Goal: Task Accomplishment & Management: Manage account settings

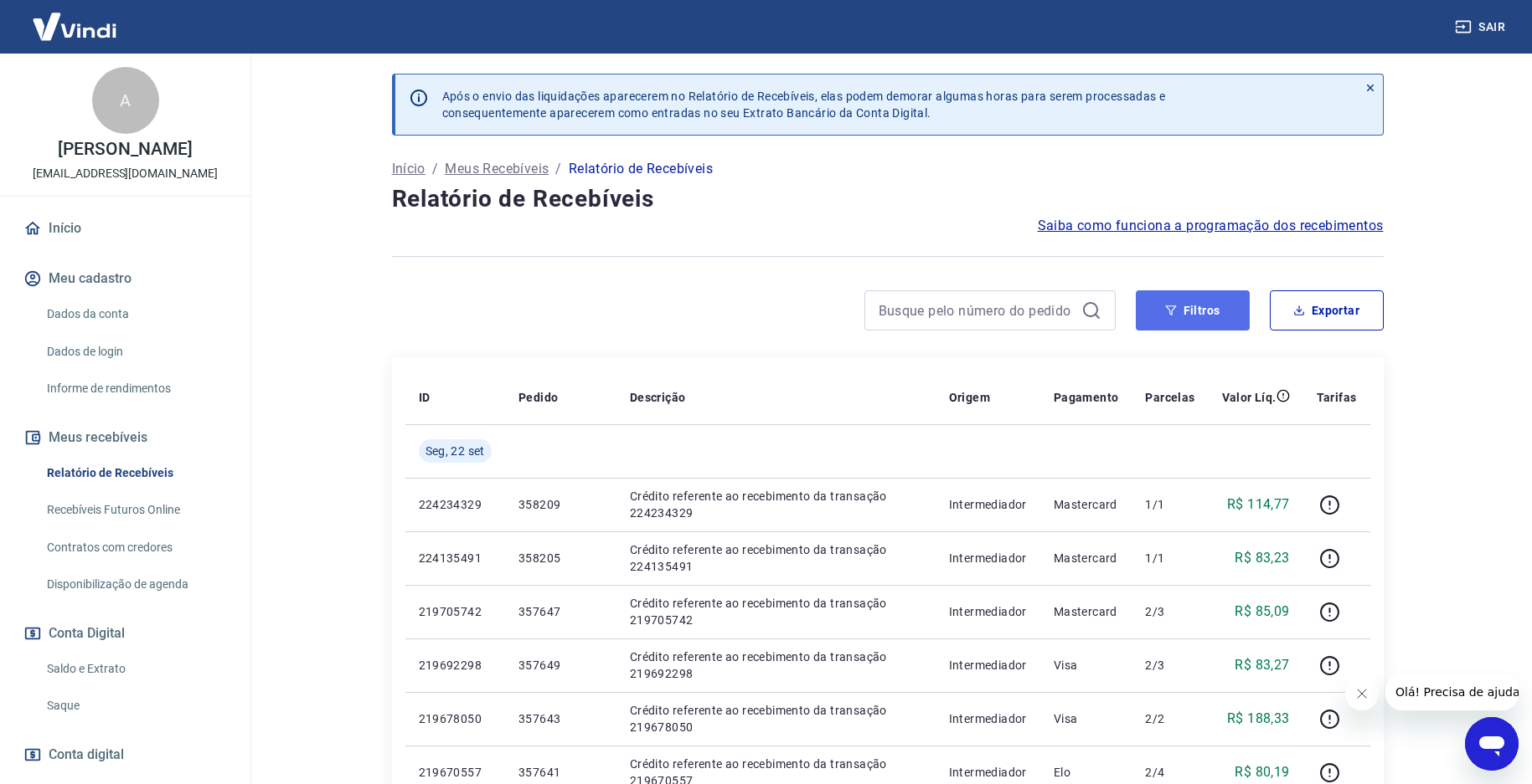
click at [1176, 295] on button "Filtros" at bounding box center [1192, 311] width 114 height 40
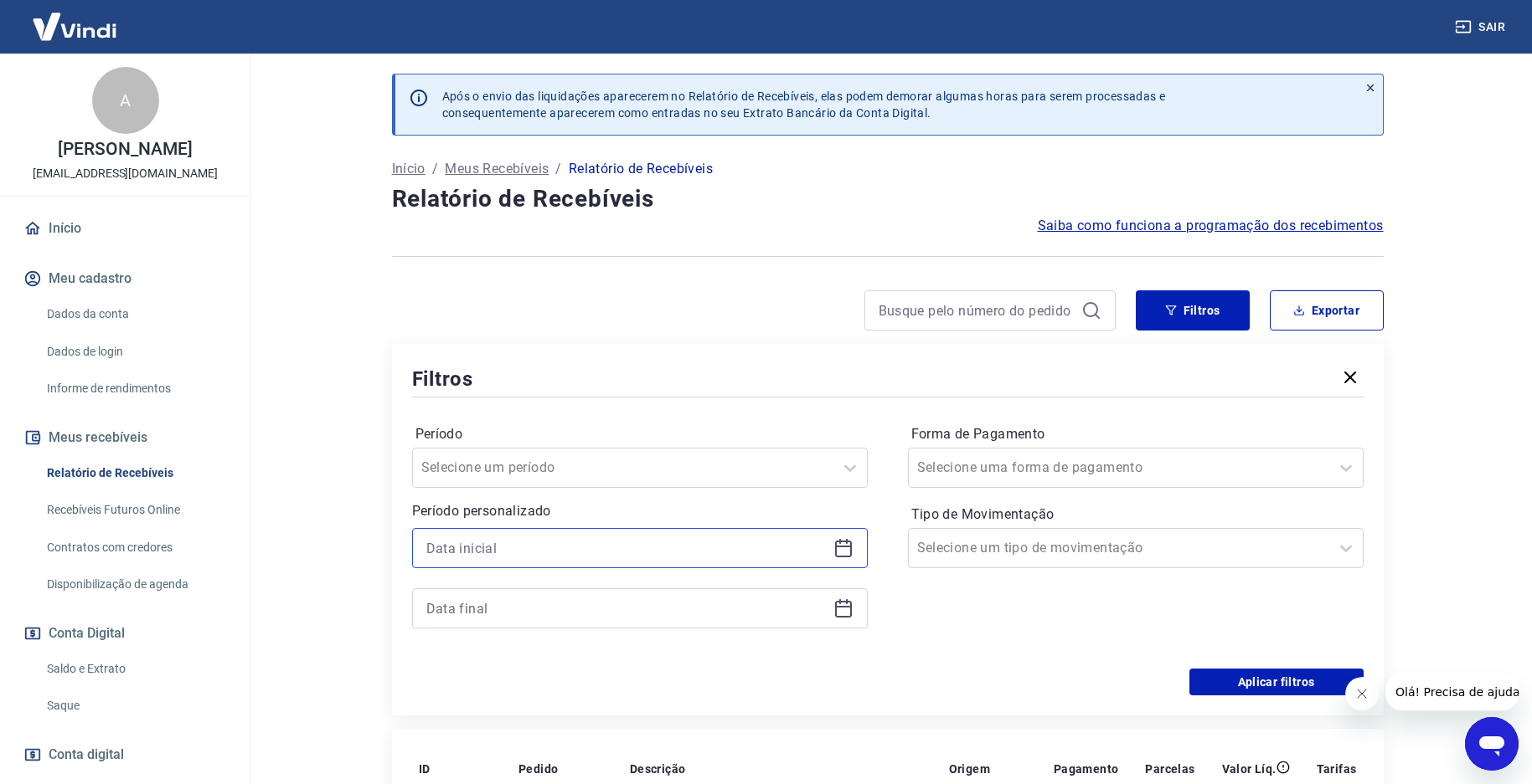
click at [533, 553] on input at bounding box center [626, 549] width 400 height 25
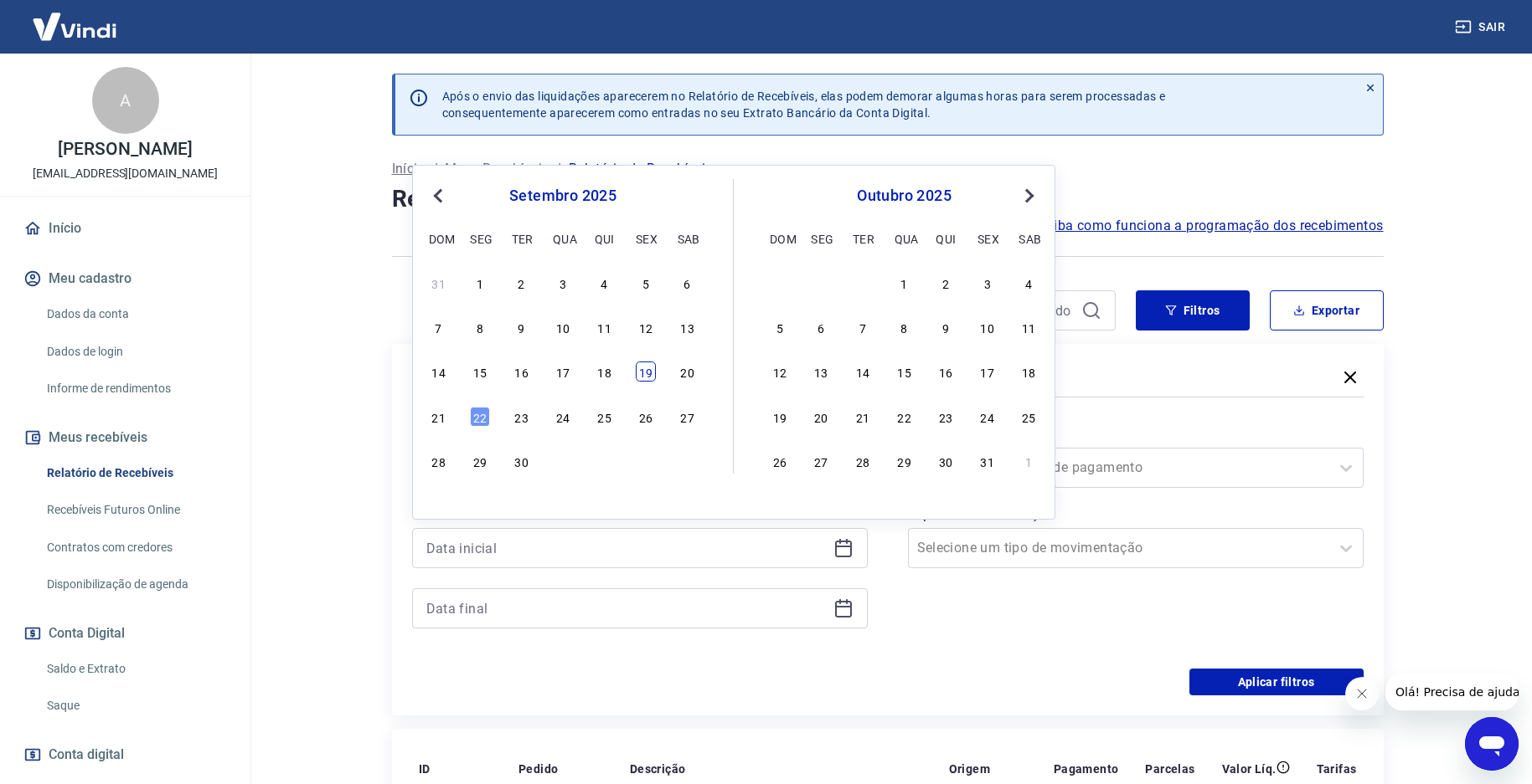
click at [655, 375] on div "19" at bounding box center [646, 371] width 20 height 20
type input "[DATE]"
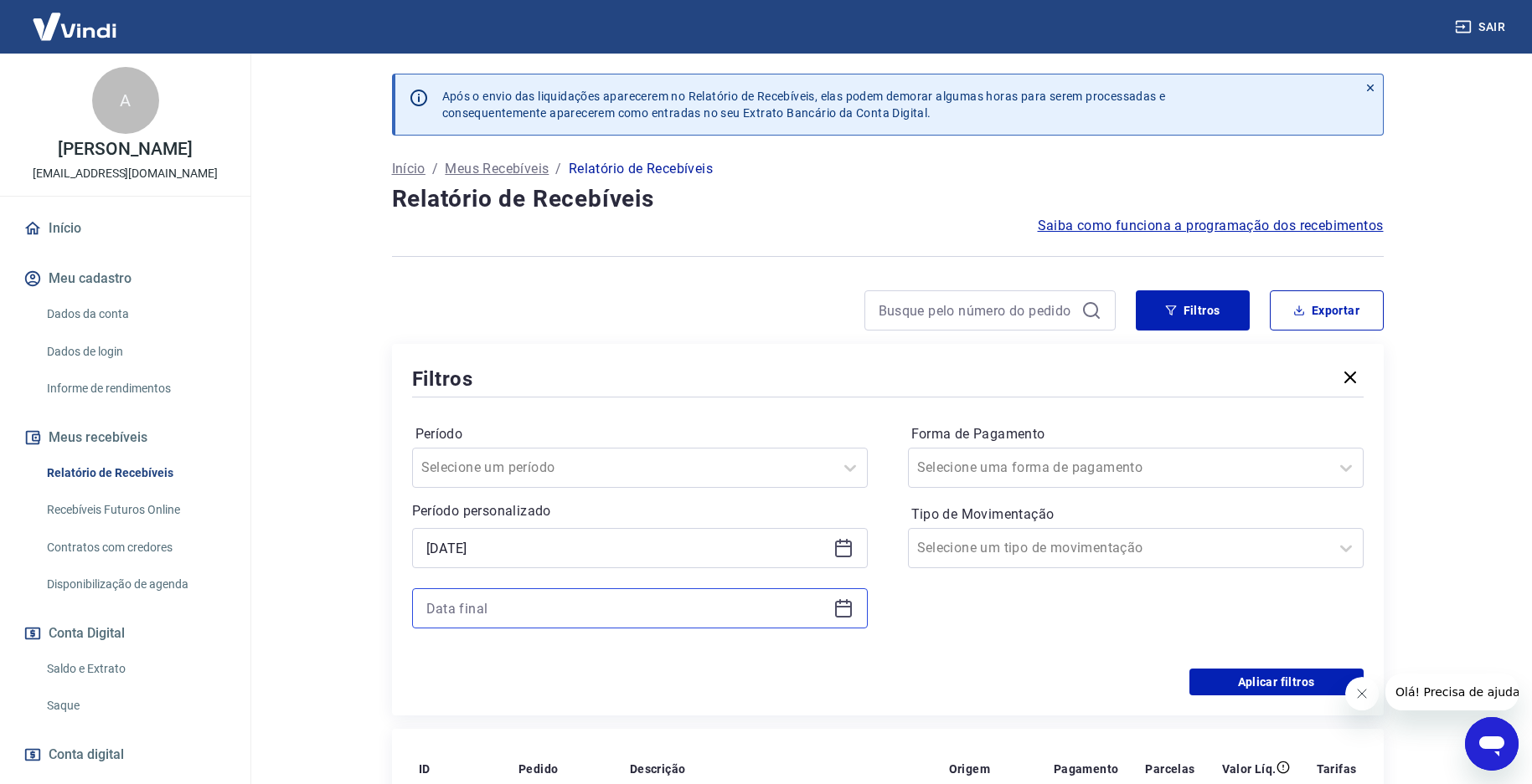
click at [526, 616] on input at bounding box center [626, 609] width 400 height 25
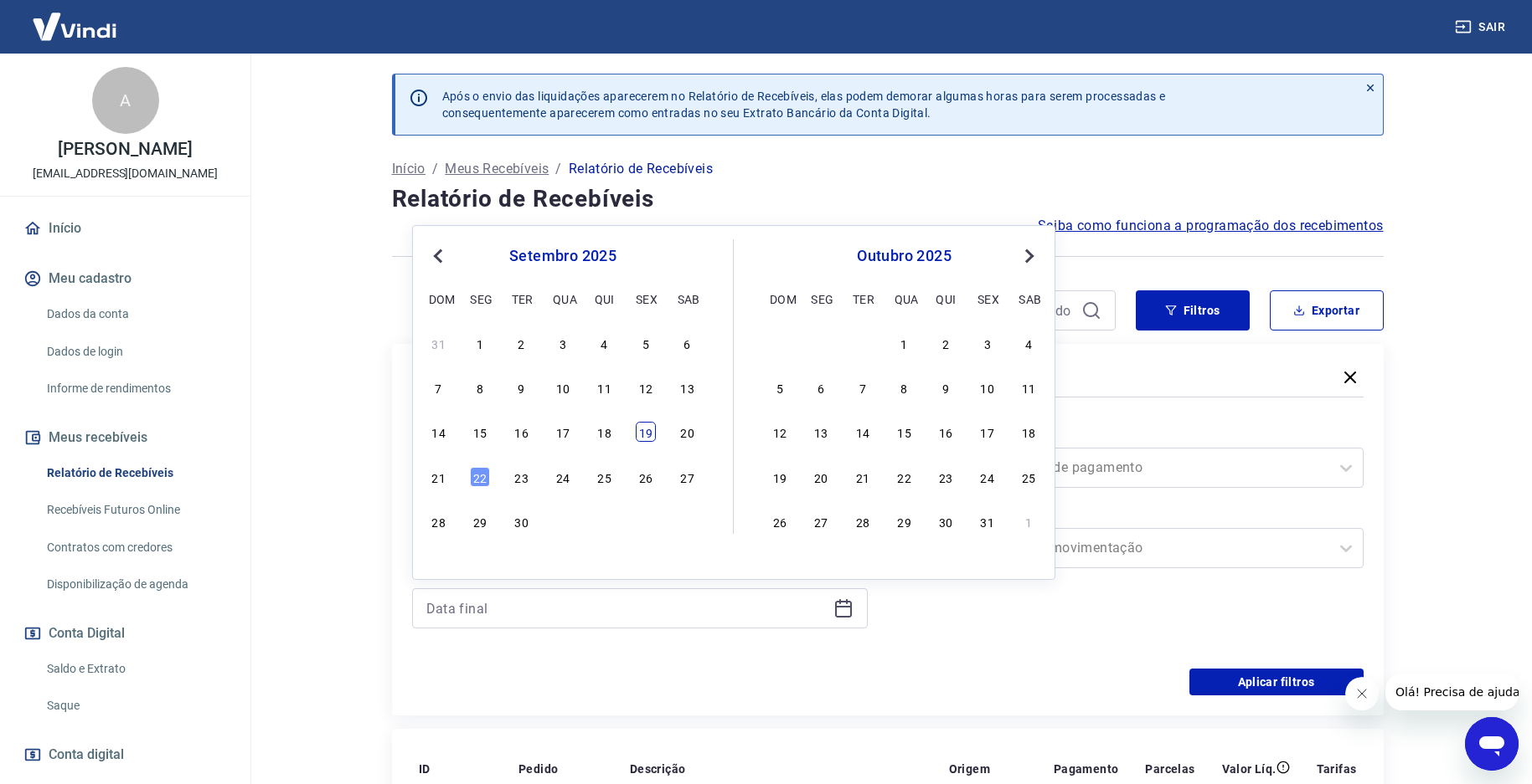
click at [644, 431] on div "19" at bounding box center [646, 431] width 20 height 20
type input "[DATE]"
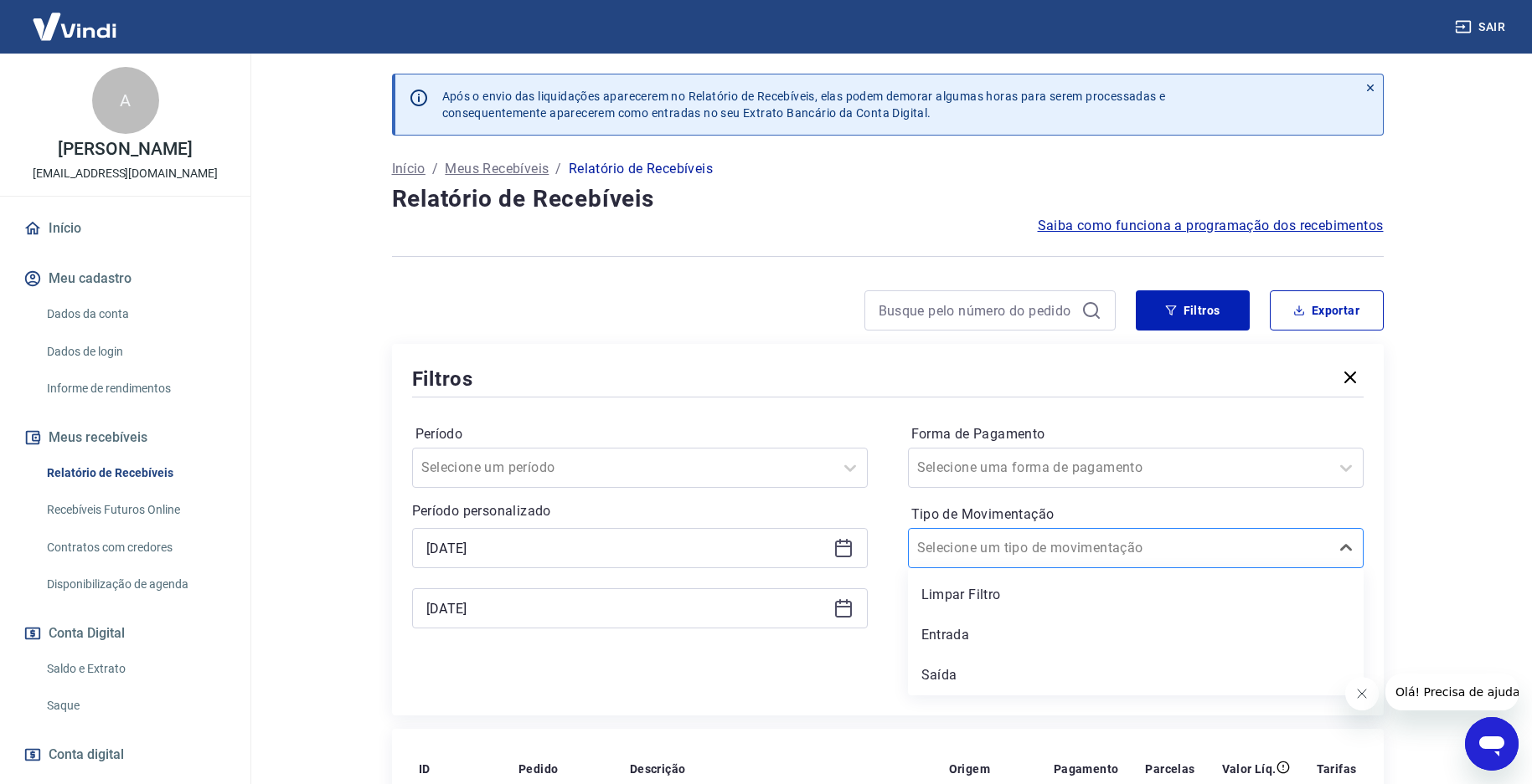
click at [1058, 549] on input "Tipo de Movimentação" at bounding box center [1001, 548] width 169 height 20
click at [1009, 630] on div "Entrada" at bounding box center [1135, 635] width 456 height 33
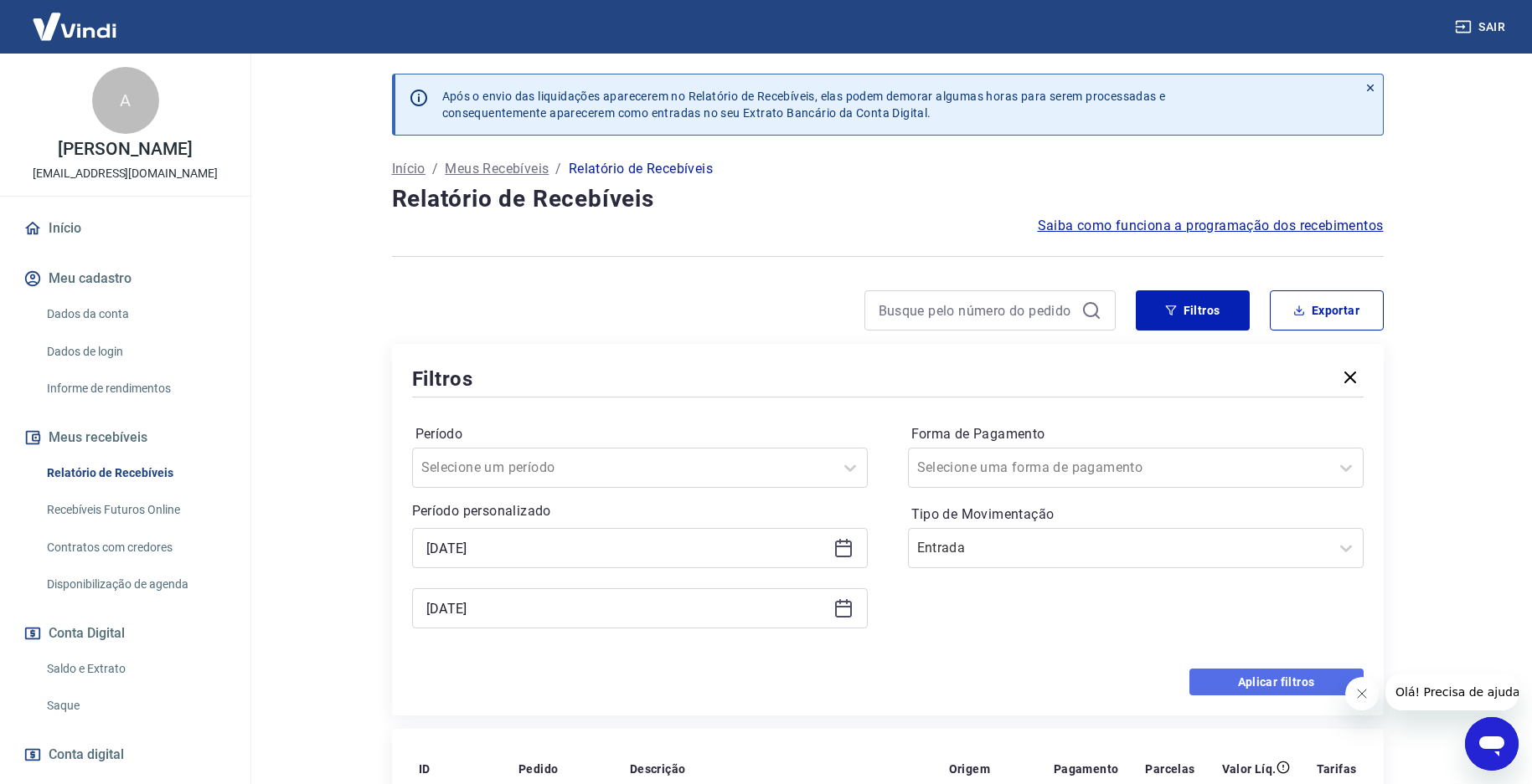
click at [1230, 678] on button "Aplicar filtros" at bounding box center [1276, 682] width 175 height 27
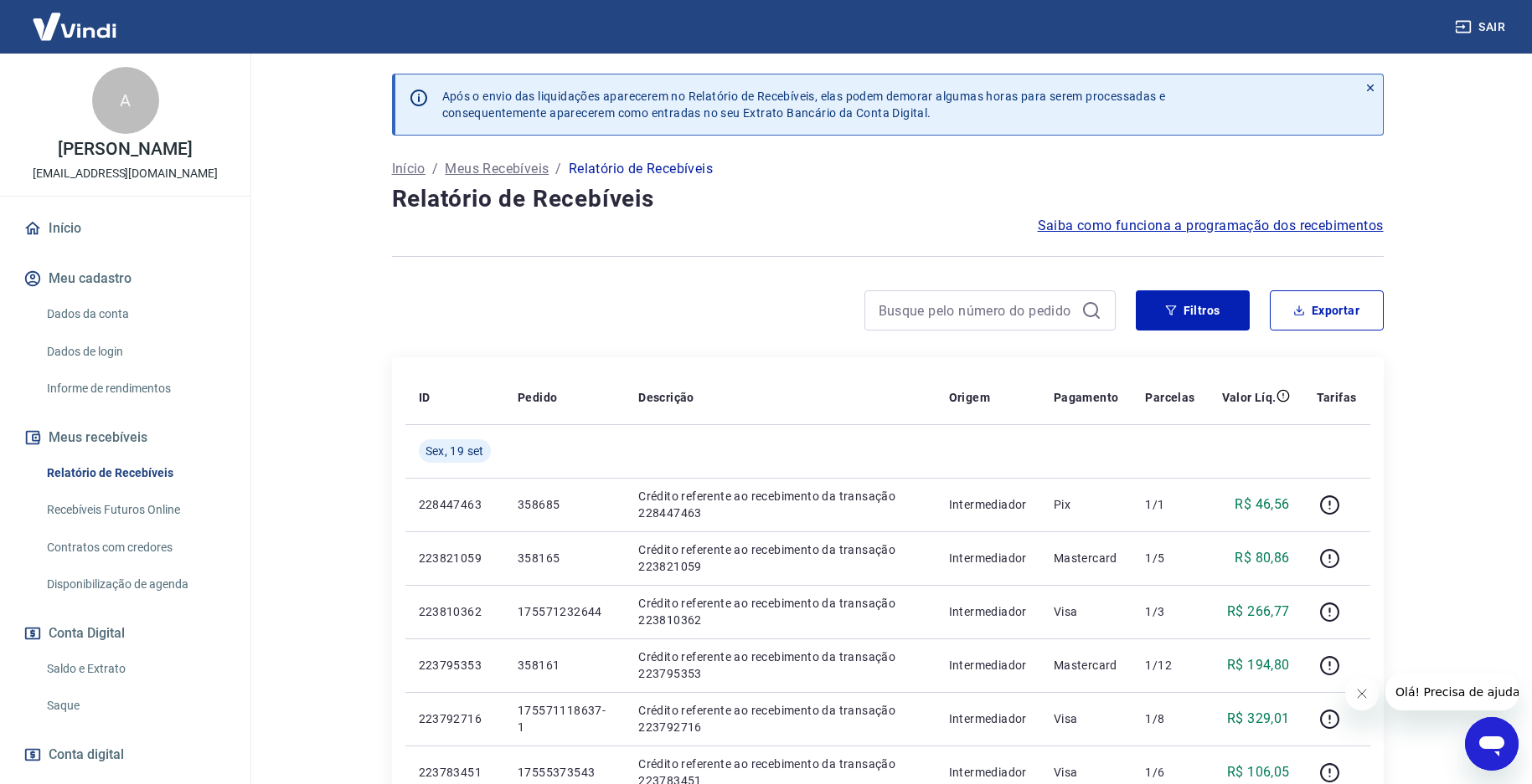
drag, startPoint x: 1370, startPoint y: 696, endPoint x: 1363, endPoint y: 686, distance: 12.2
click at [1369, 696] on button "Fechar mensagem da empresa" at bounding box center [1360, 694] width 33 height 33
click at [1338, 318] on button "Exportar" at bounding box center [1326, 311] width 114 height 40
type input "[DATE]"
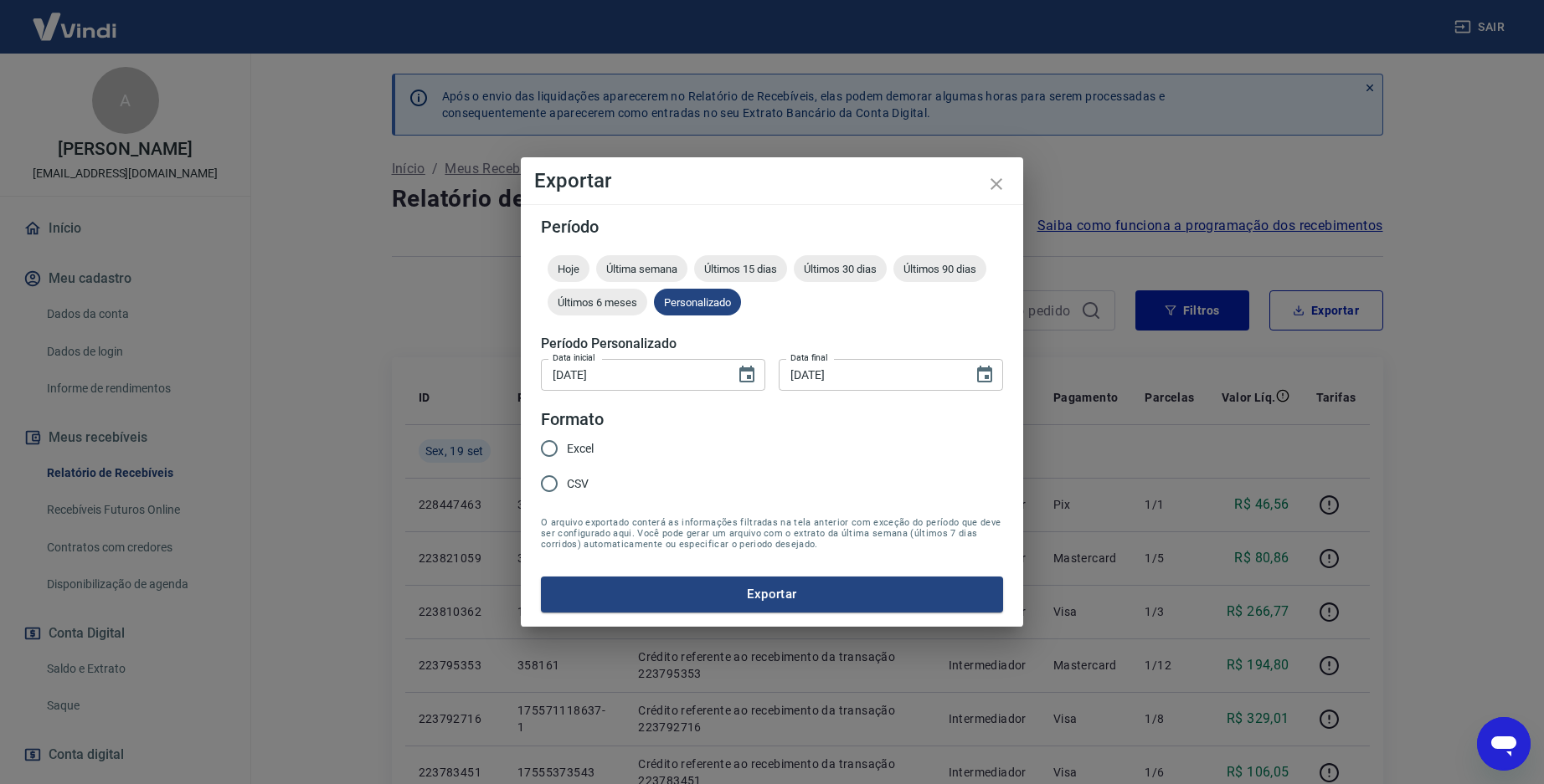
click at [571, 453] on span "Excel" at bounding box center [580, 449] width 27 height 18
click at [567, 453] on input "Excel" at bounding box center [549, 448] width 35 height 35
radio input "true"
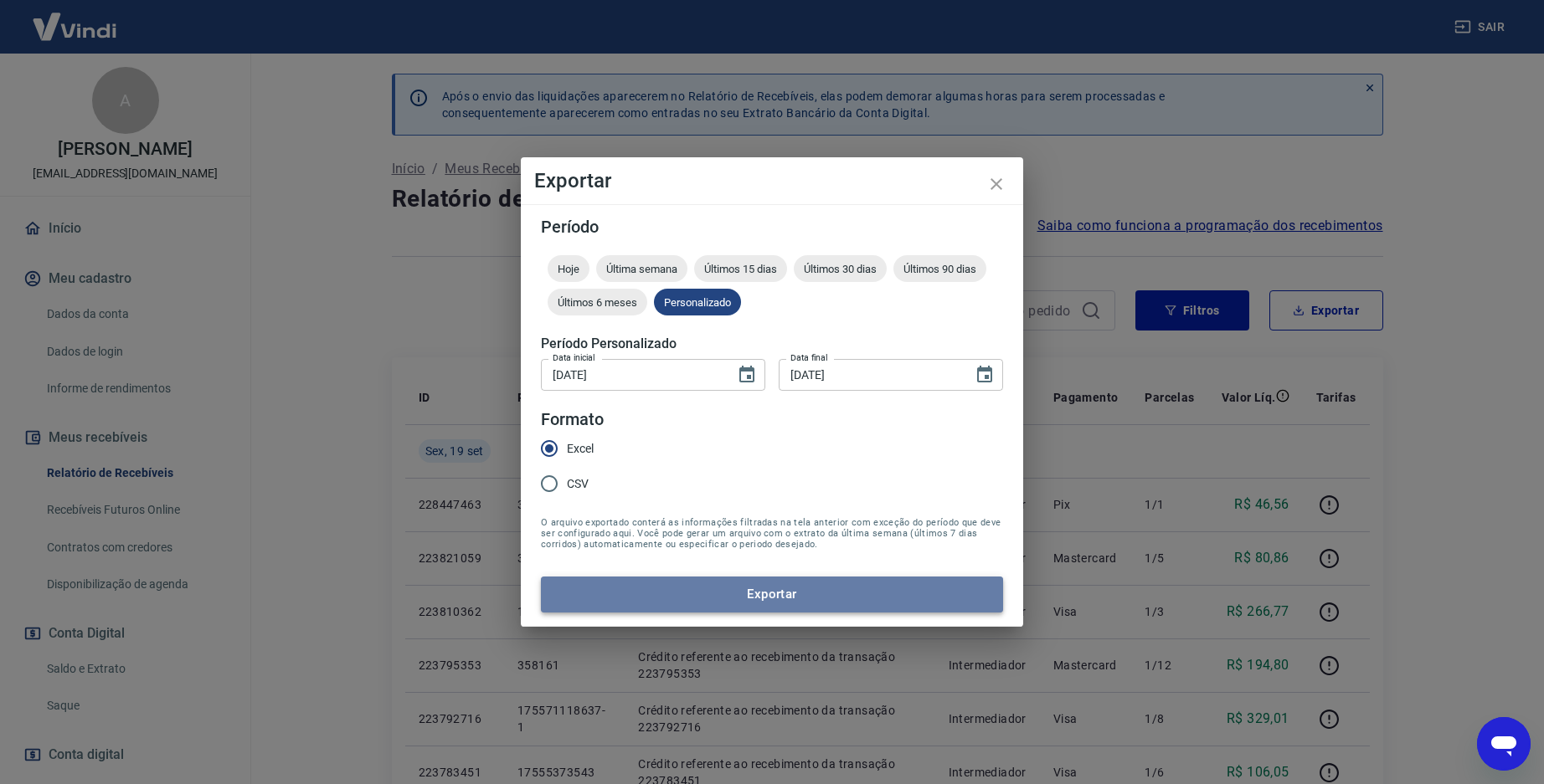
click at [710, 586] on button "Exportar" at bounding box center [772, 593] width 462 height 35
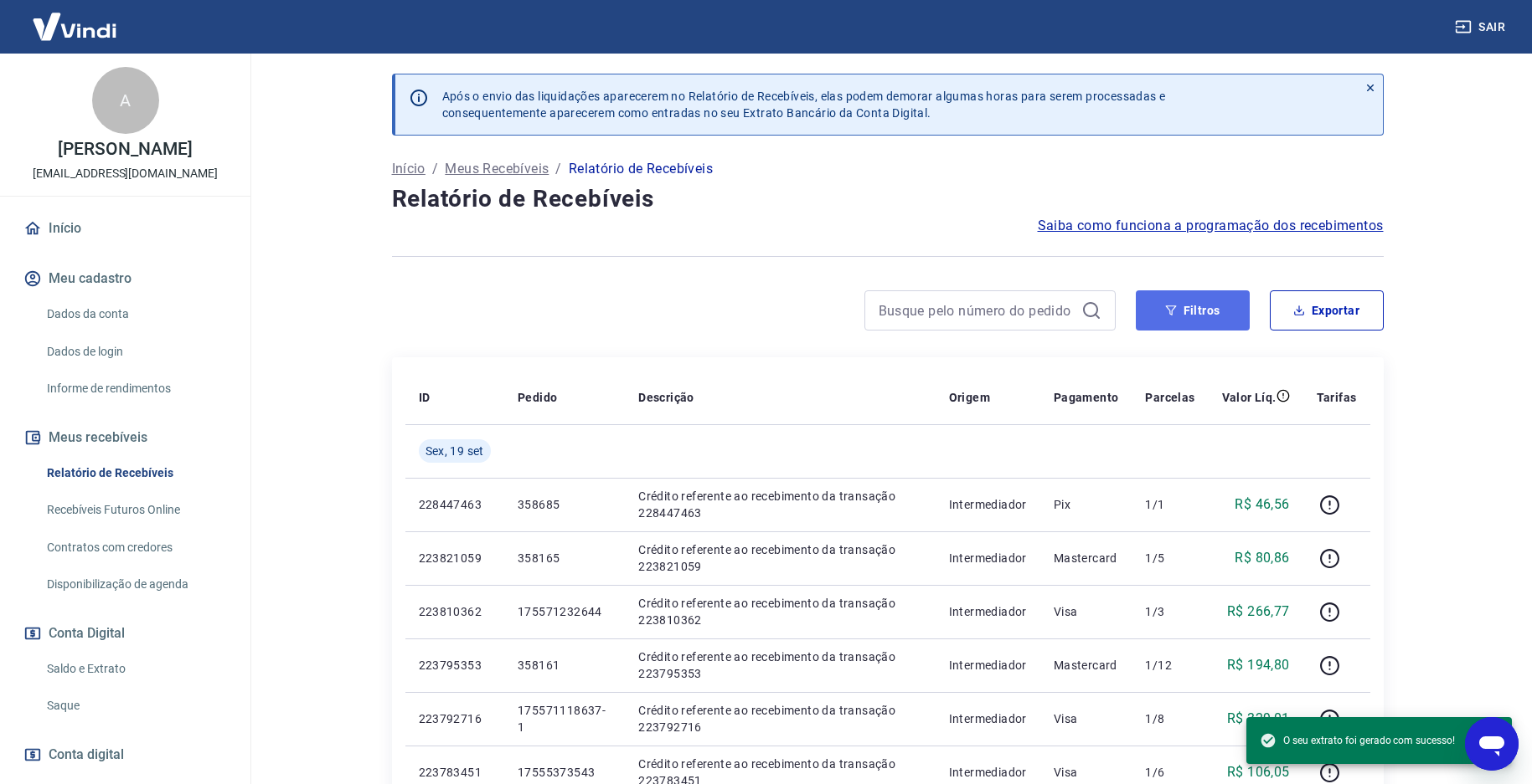
click at [1195, 313] on button "Filtros" at bounding box center [1192, 311] width 114 height 40
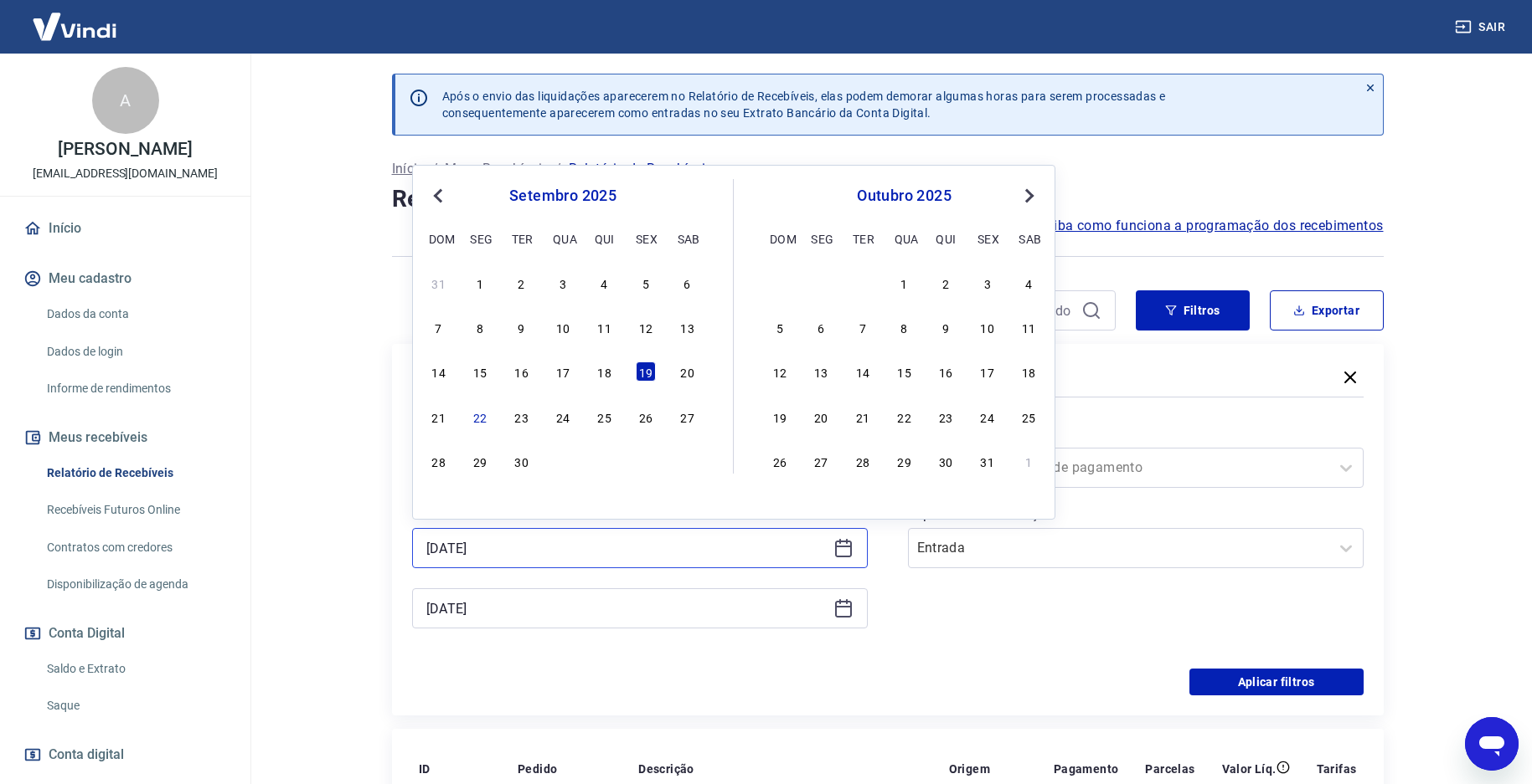
click at [603, 547] on input "[DATE]" at bounding box center [626, 549] width 400 height 25
drag, startPoint x: 694, startPoint y: 364, endPoint x: 588, endPoint y: 609, distance: 266.9
click at [694, 365] on div "20" at bounding box center [688, 371] width 20 height 20
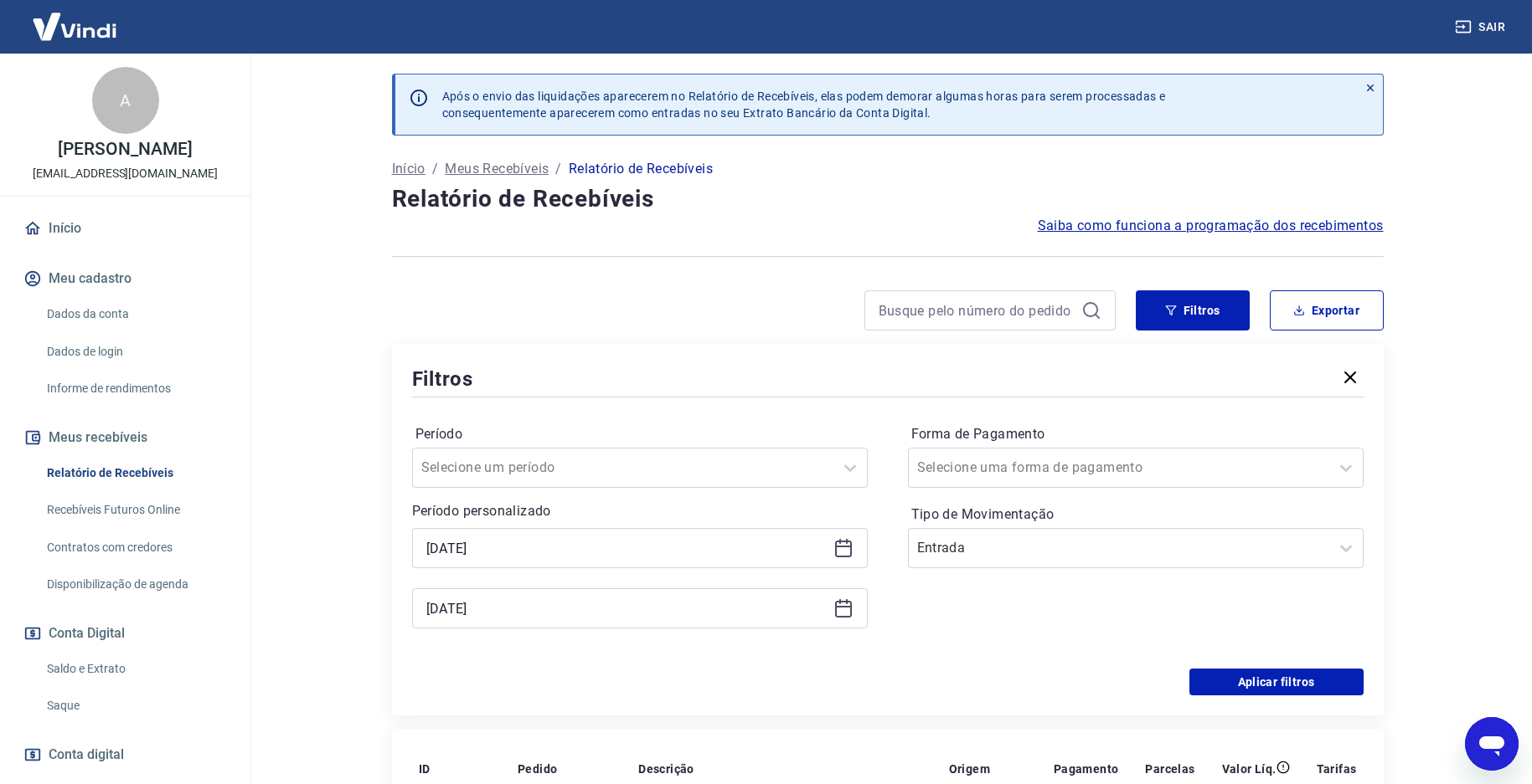
type input "[DATE]"
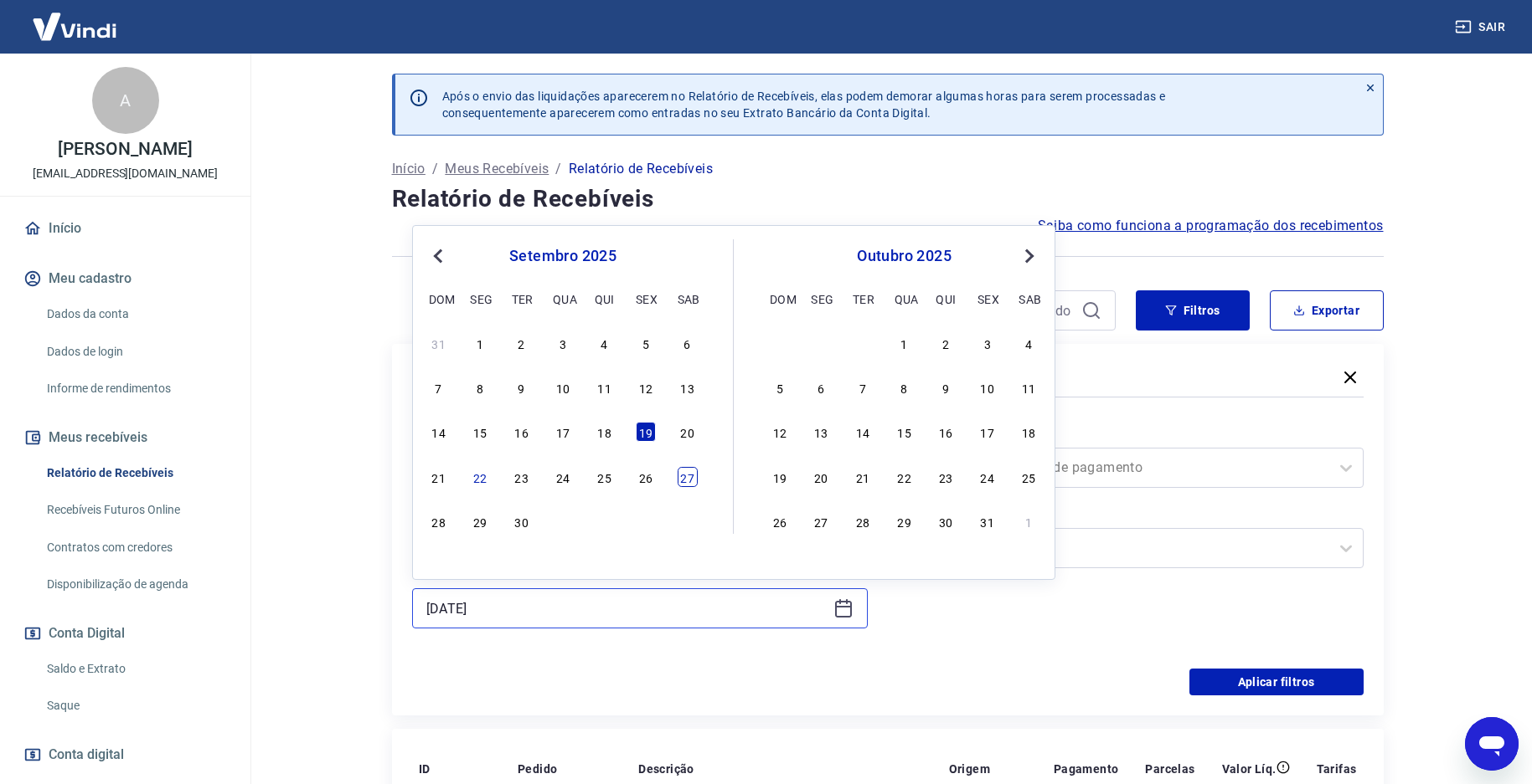
drag, startPoint x: 588, startPoint y: 609, endPoint x: 693, endPoint y: 486, distance: 161.7
click at [590, 605] on input "[DATE]" at bounding box center [626, 609] width 400 height 25
click at [688, 435] on div "20" at bounding box center [688, 431] width 20 height 20
type input "[DATE]"
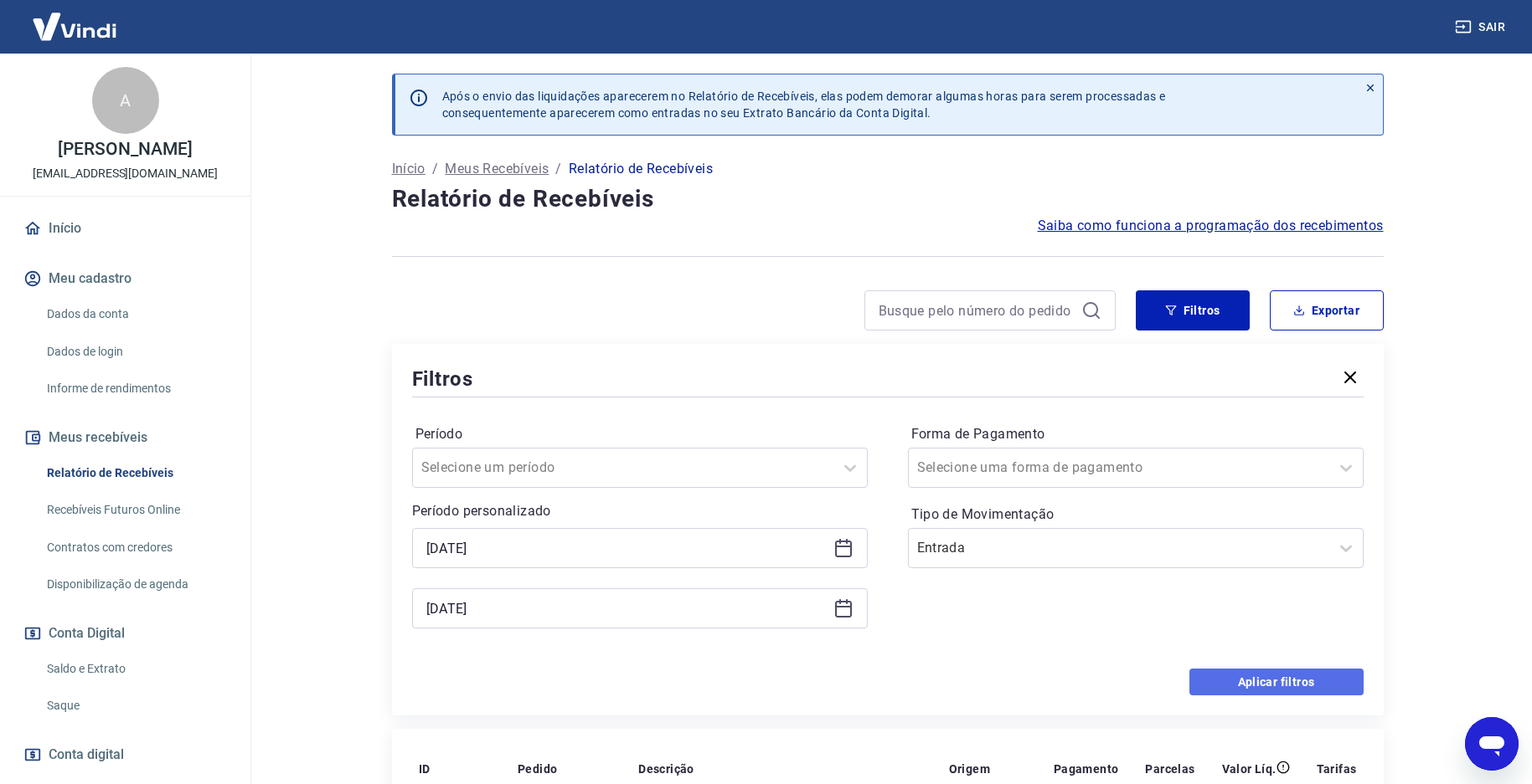
click at [1271, 684] on button "Aplicar filtros" at bounding box center [1276, 682] width 175 height 27
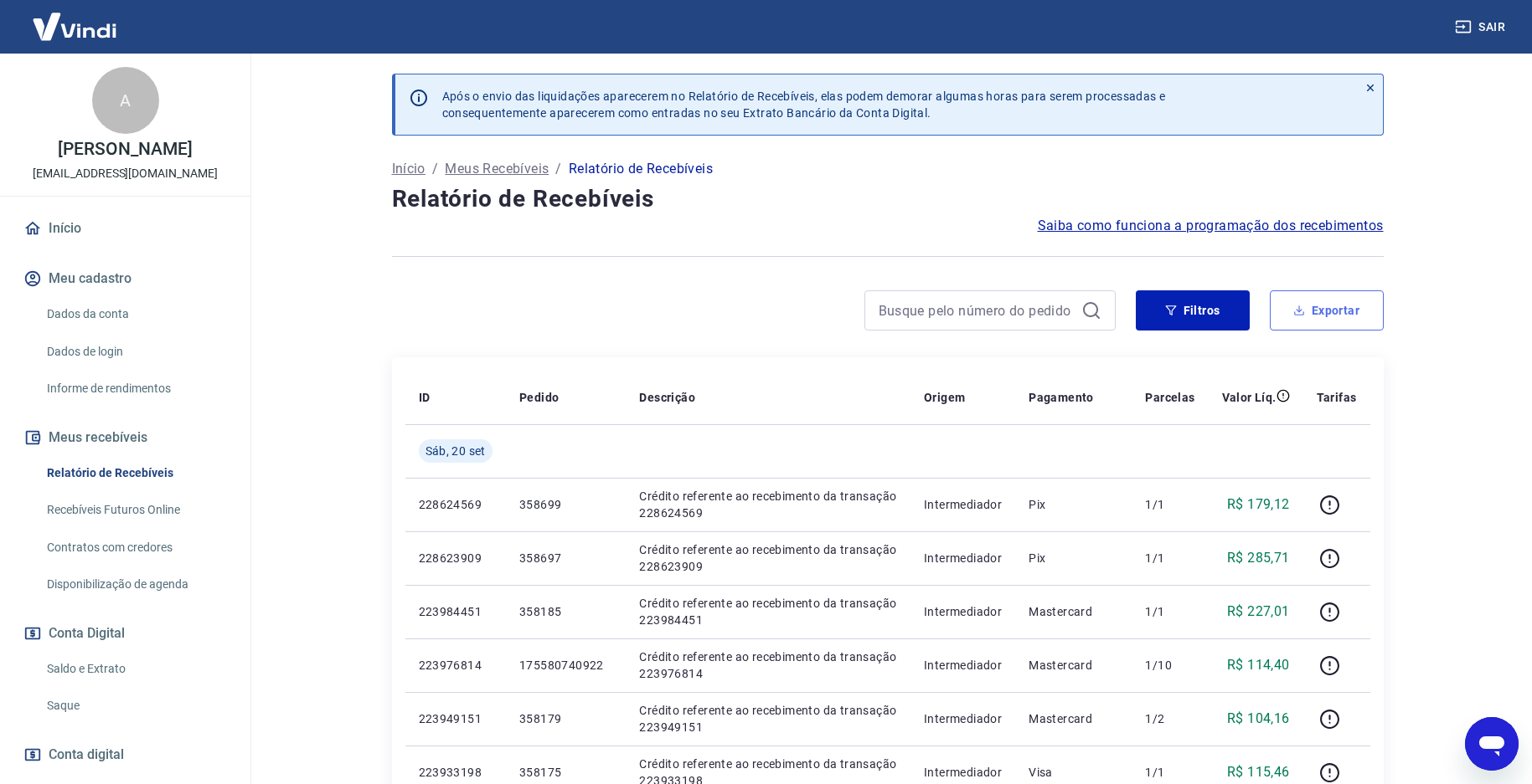
click at [1322, 302] on button "Exportar" at bounding box center [1326, 311] width 114 height 40
type input "[DATE]"
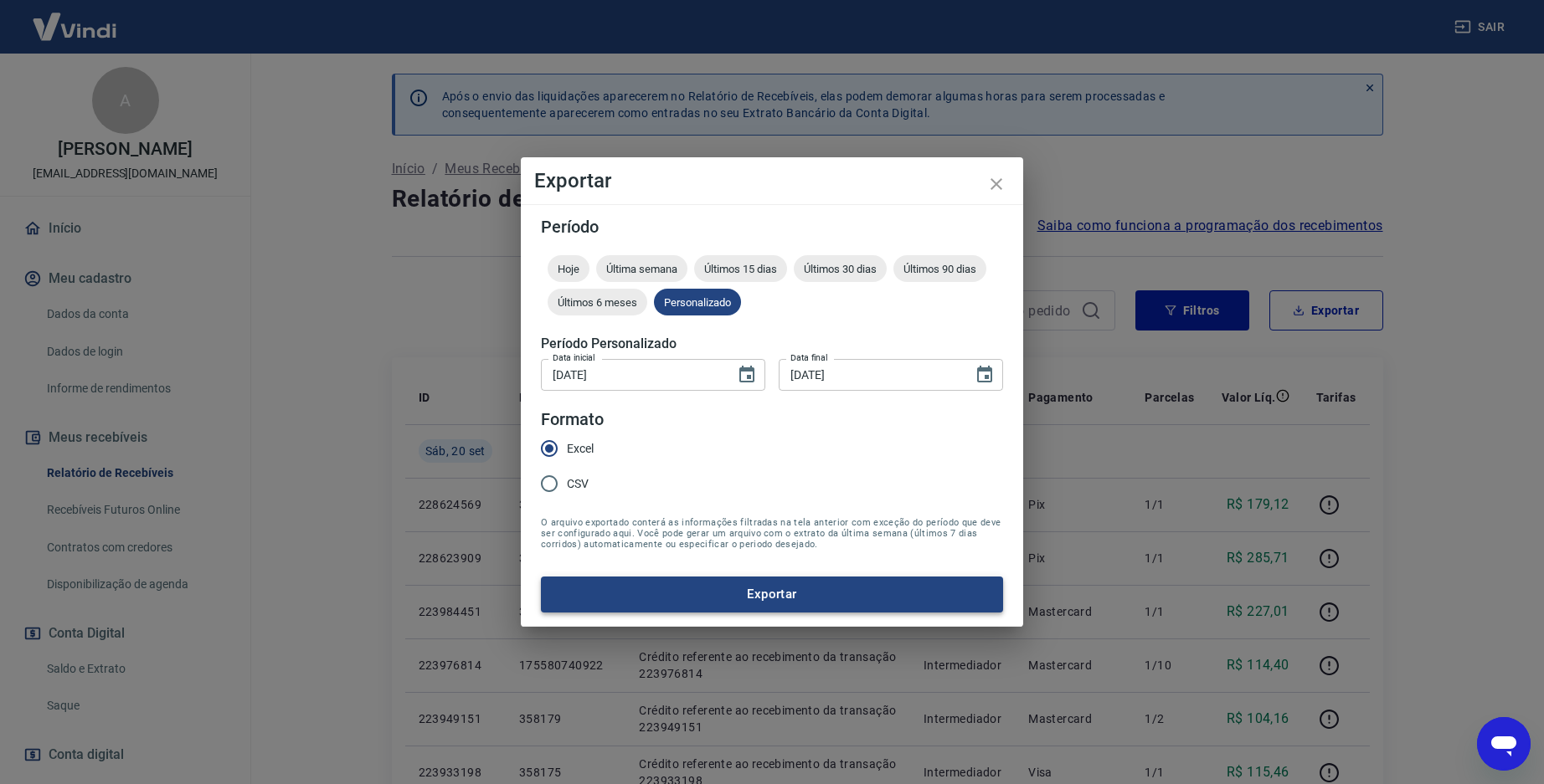
click at [826, 609] on button "Exportar" at bounding box center [772, 593] width 462 height 35
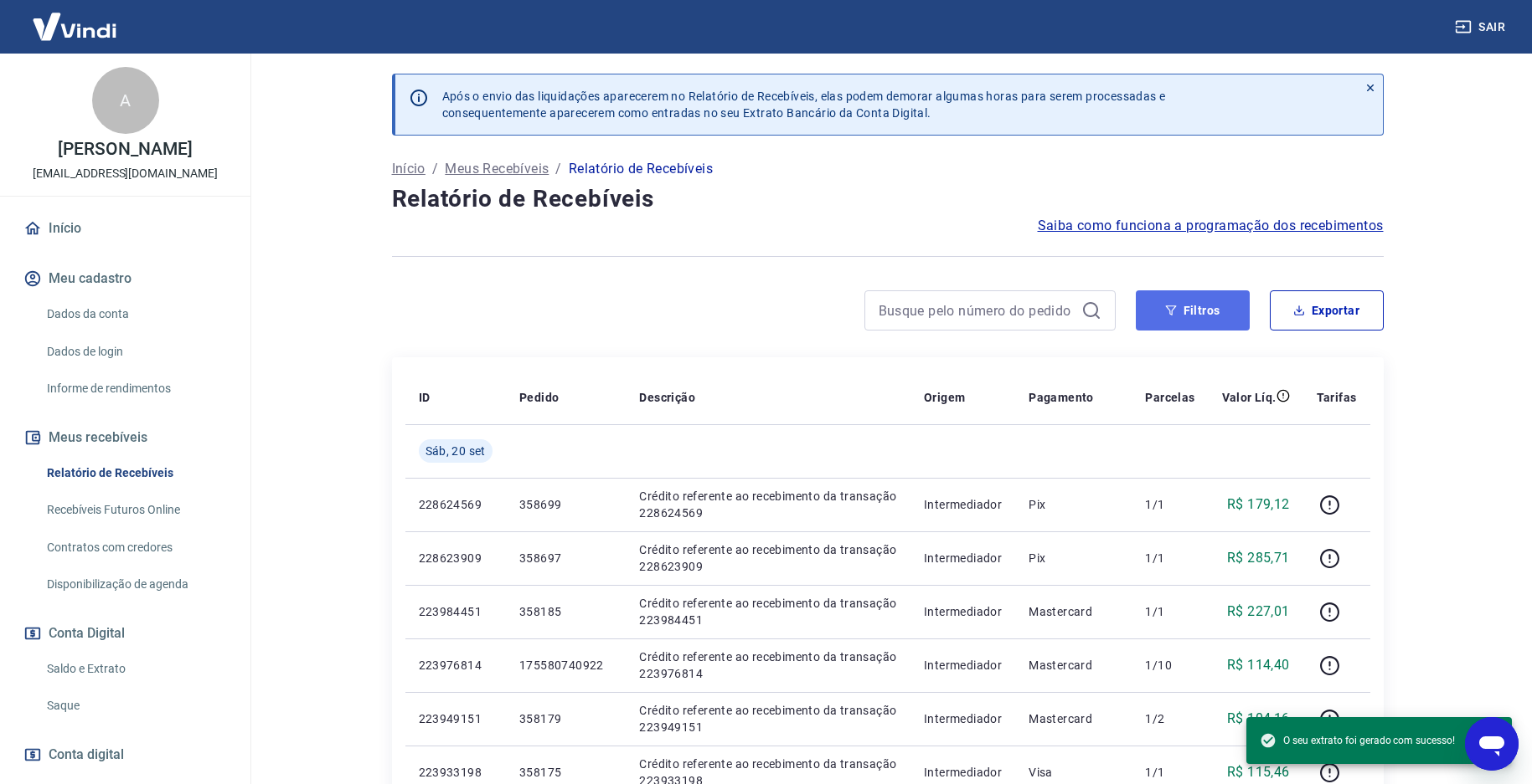
click at [1193, 303] on button "Filtros" at bounding box center [1192, 311] width 114 height 40
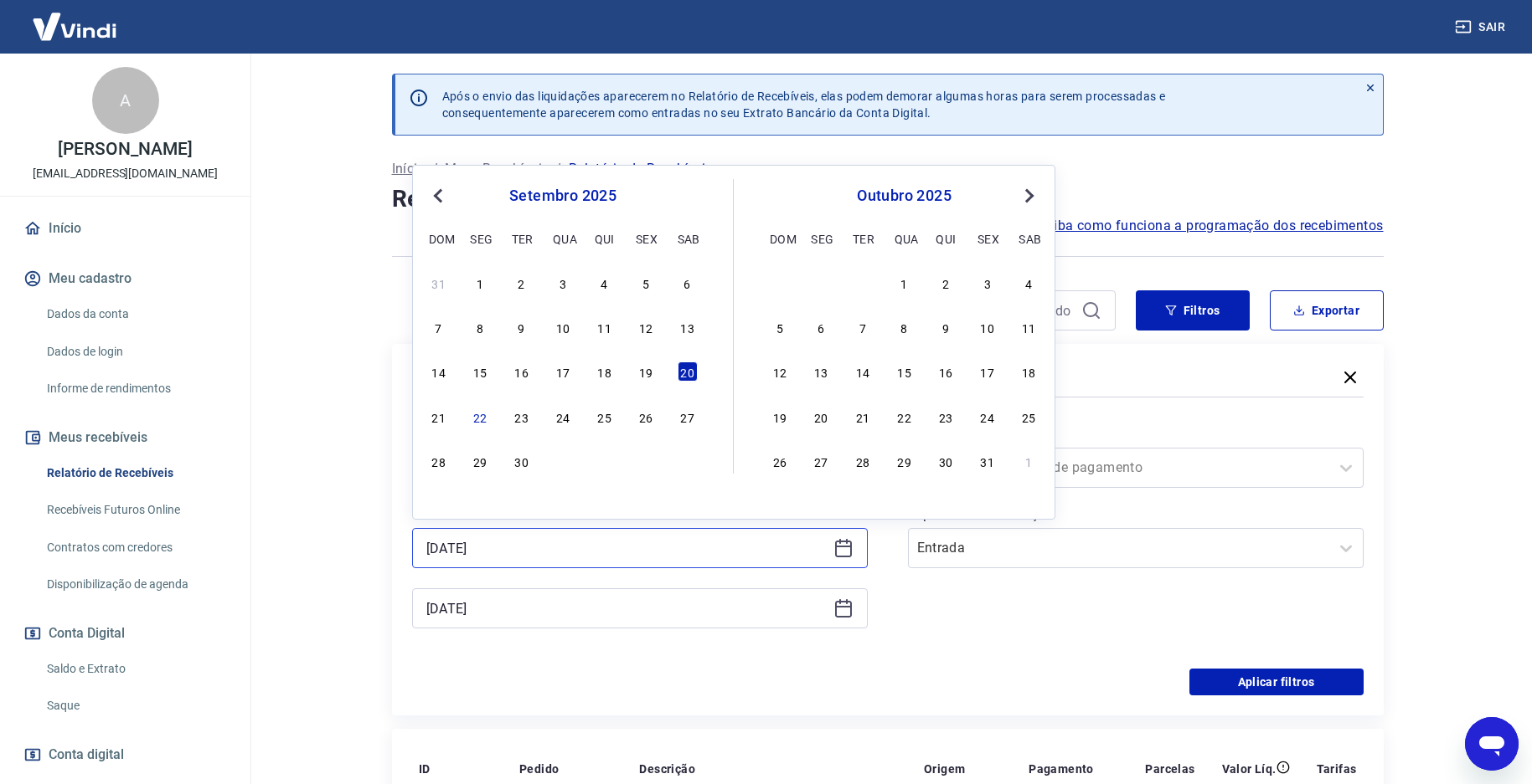
click at [477, 550] on input "[DATE]" at bounding box center [626, 549] width 400 height 25
click at [442, 413] on div "21" at bounding box center [439, 417] width 20 height 20
type input "[DATE]"
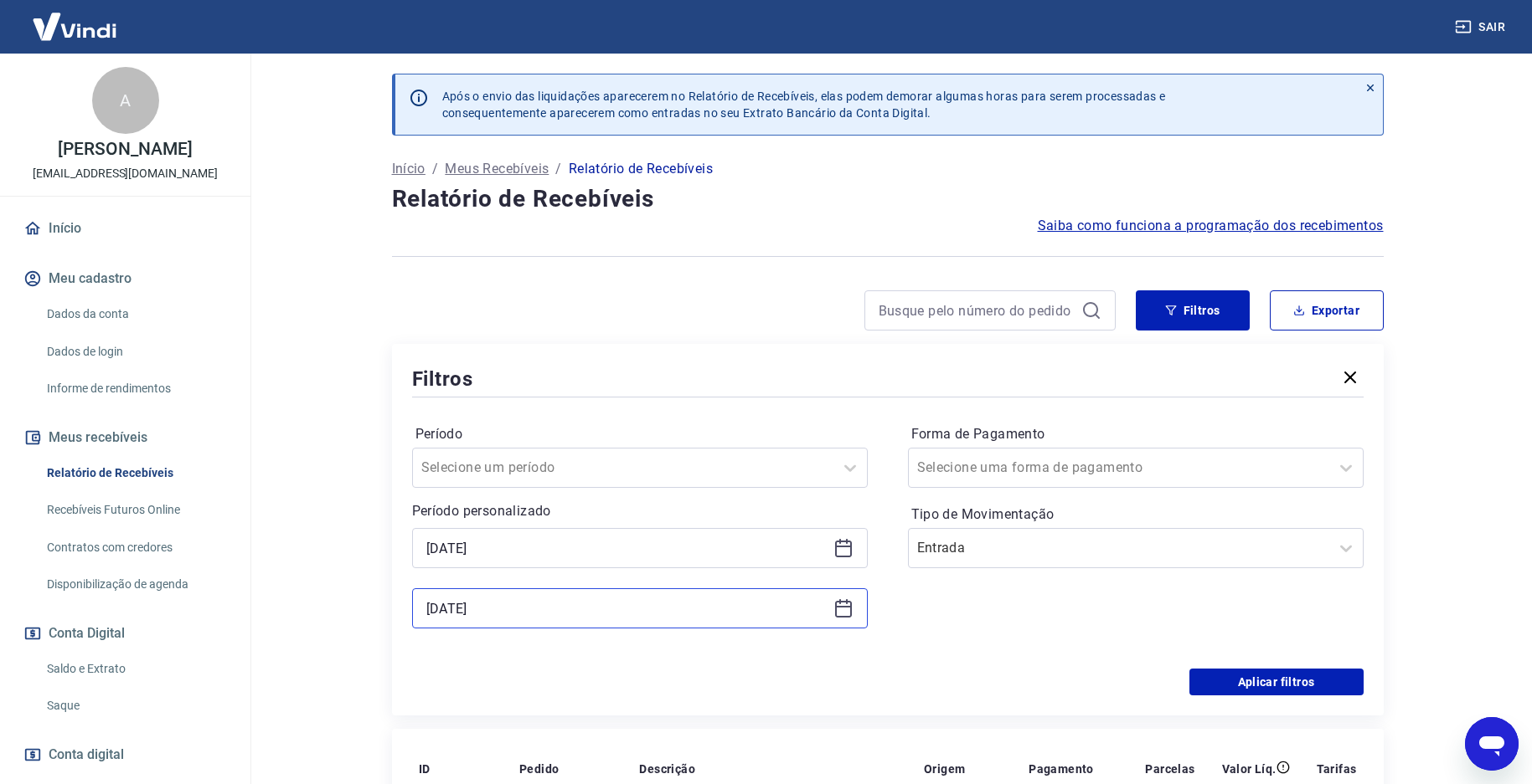
click at [475, 607] on input "[DATE]" at bounding box center [626, 609] width 400 height 25
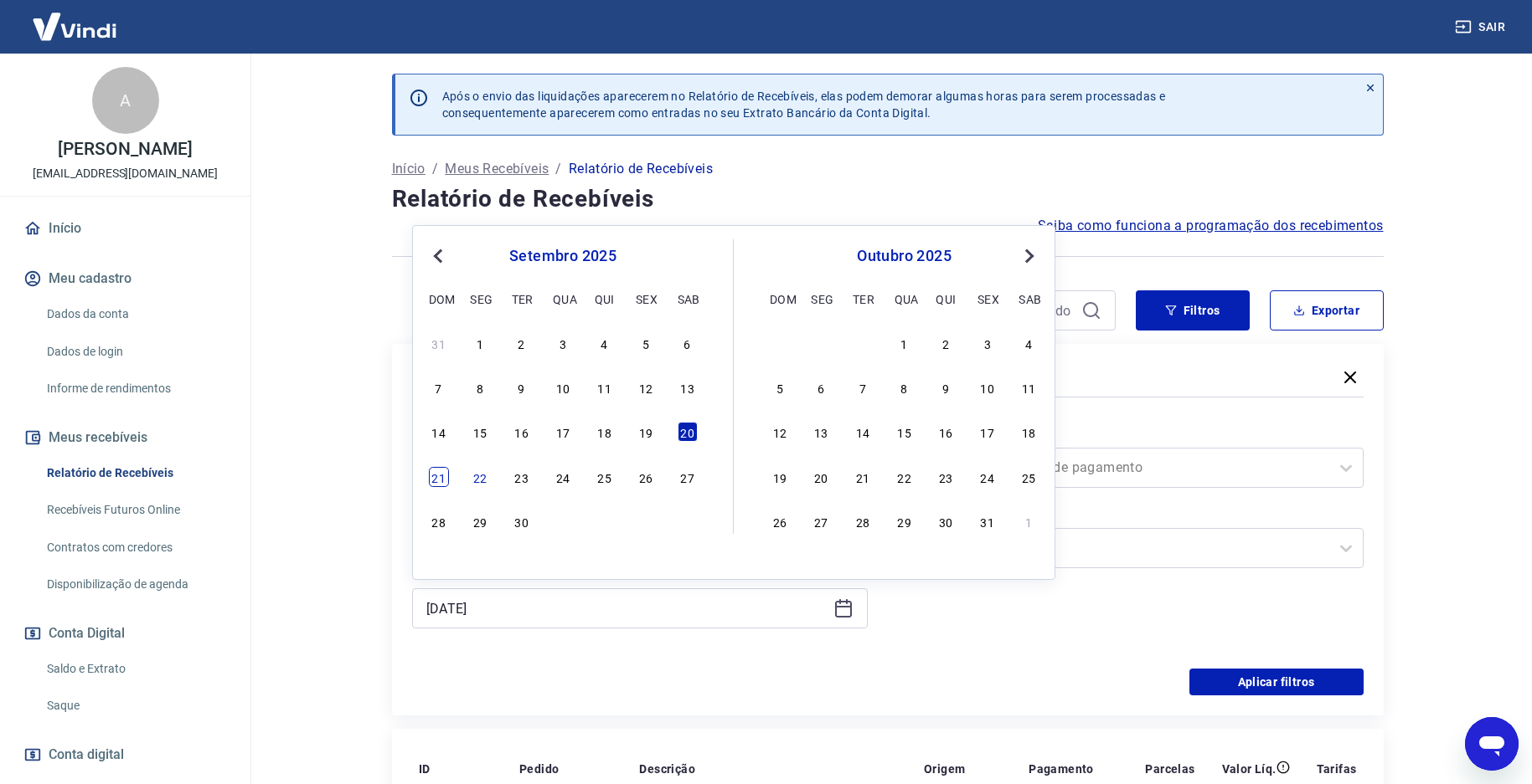
click at [440, 469] on div "21" at bounding box center [439, 477] width 20 height 20
type input "[DATE]"
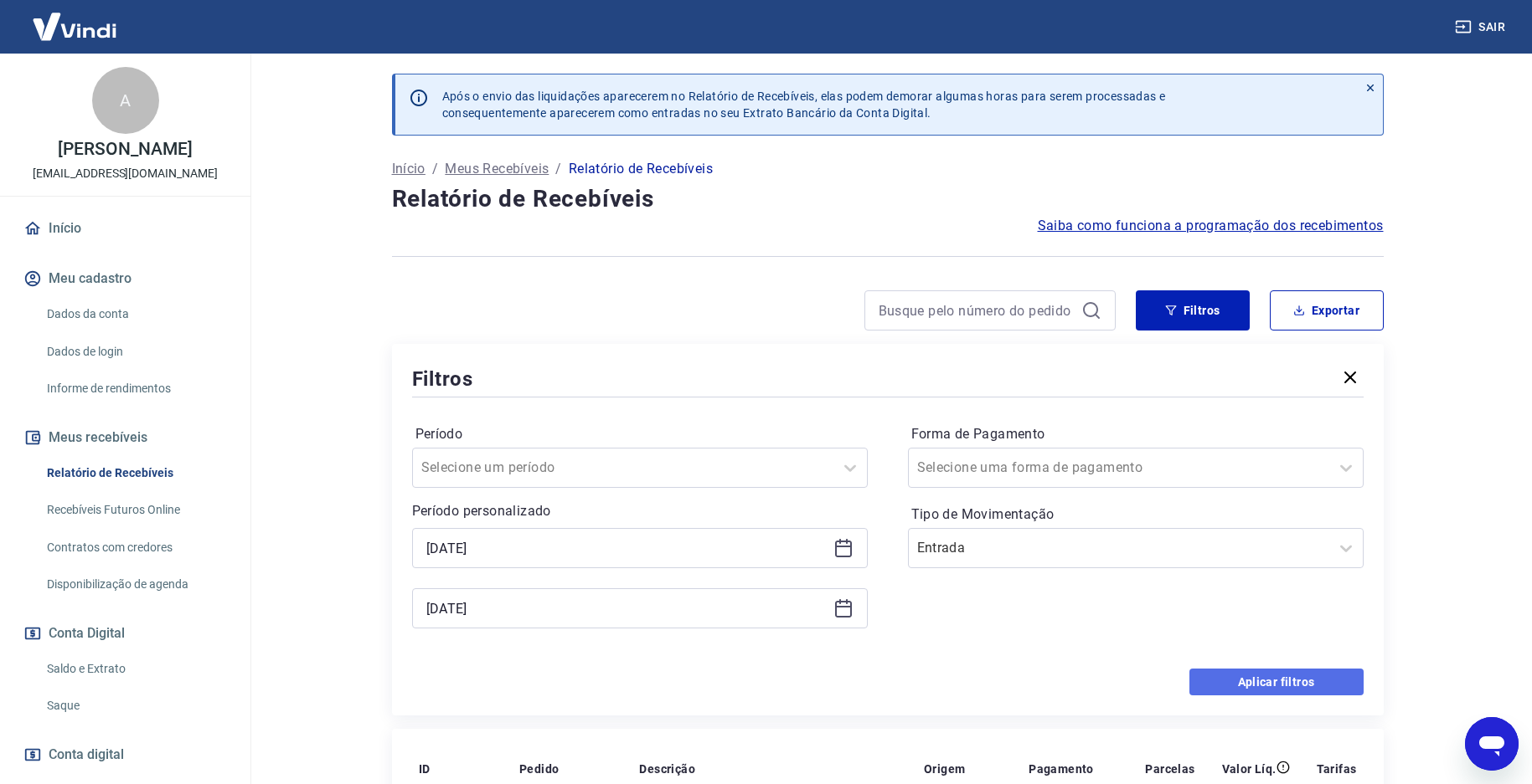
click at [1254, 682] on button "Aplicar filtros" at bounding box center [1276, 682] width 175 height 27
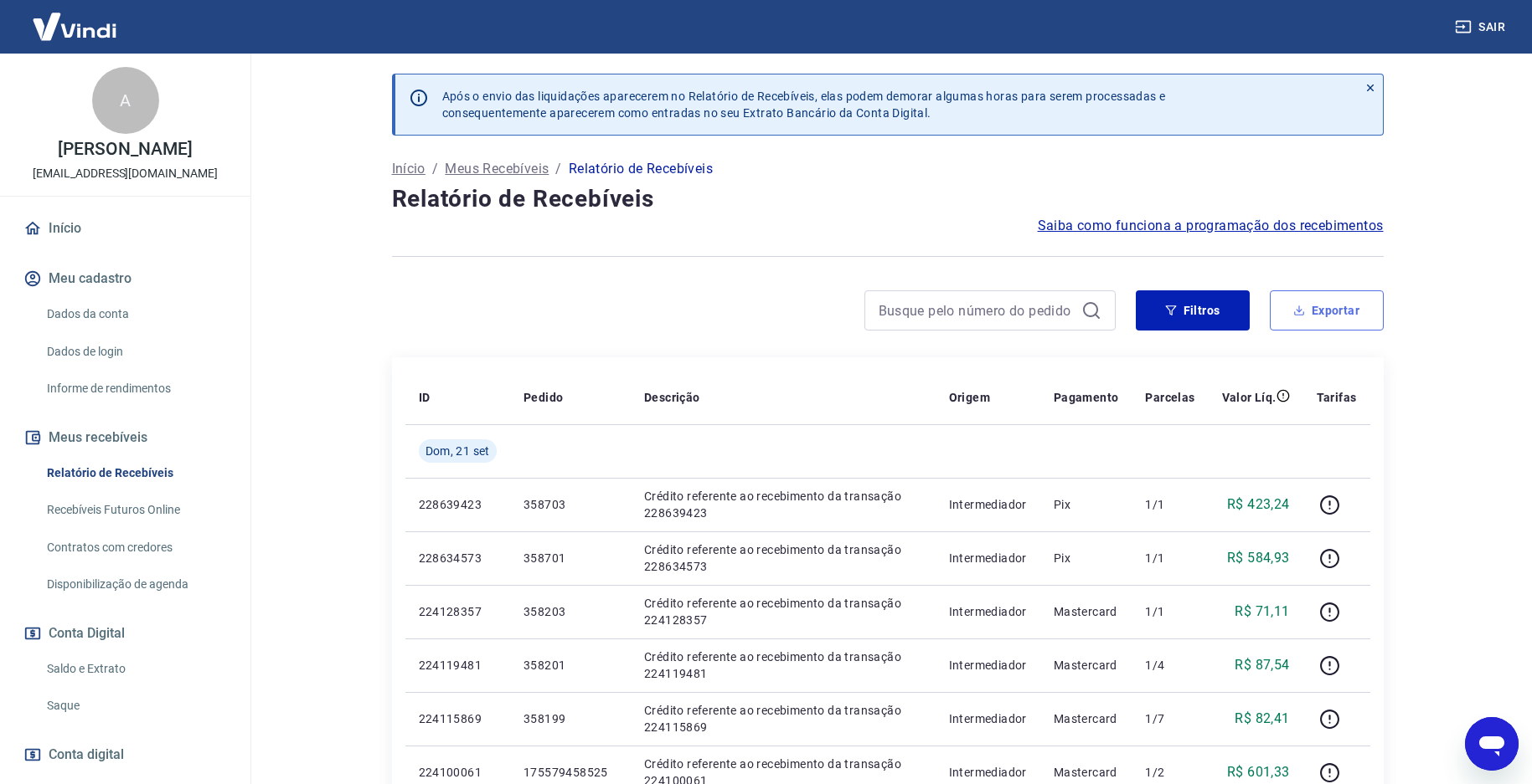
click at [1335, 307] on button "Exportar" at bounding box center [1326, 311] width 114 height 40
type input "[DATE]"
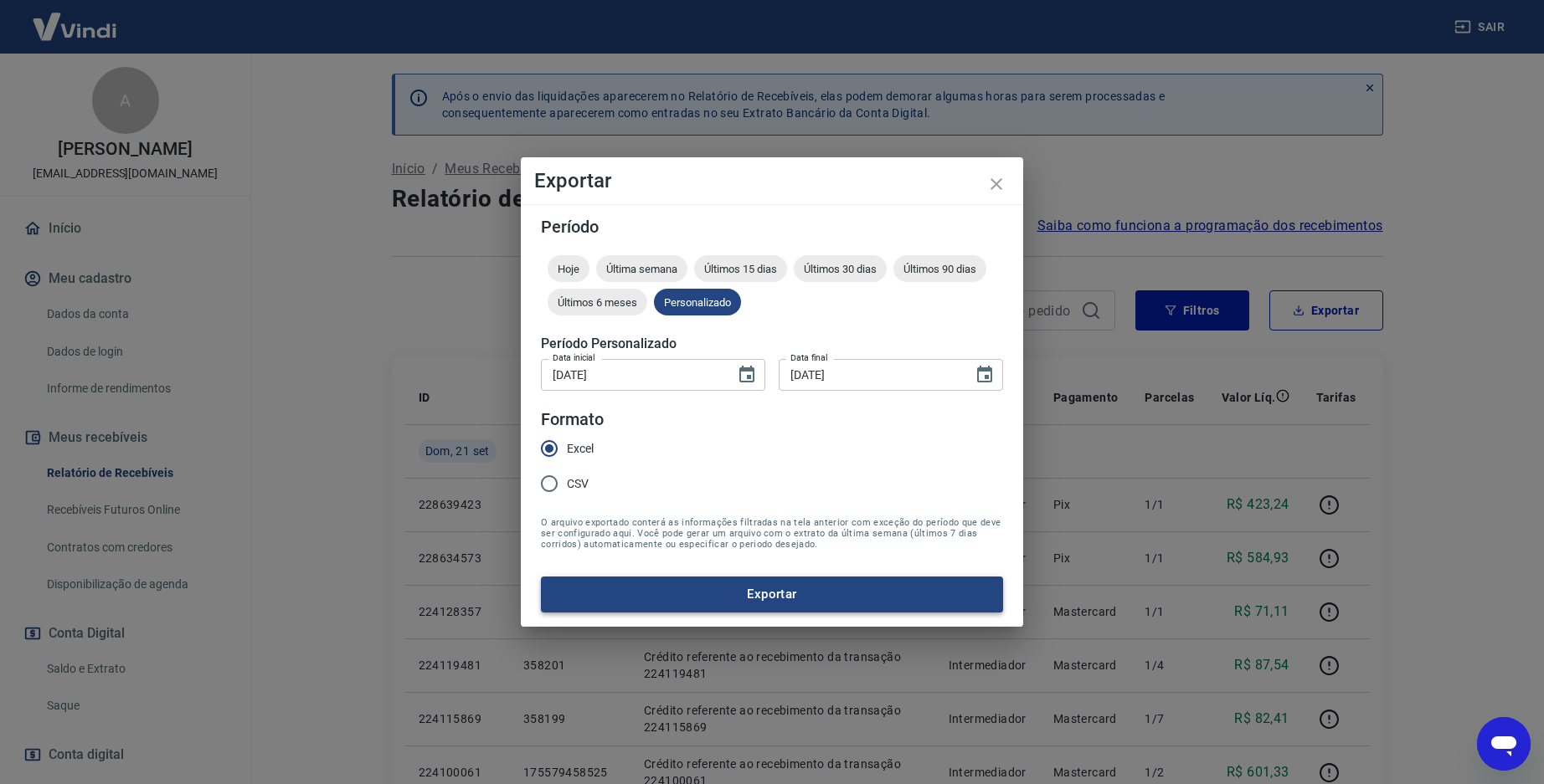
click at [695, 602] on button "Exportar" at bounding box center [772, 593] width 462 height 35
